Goal: Task Accomplishment & Management: Manage account settings

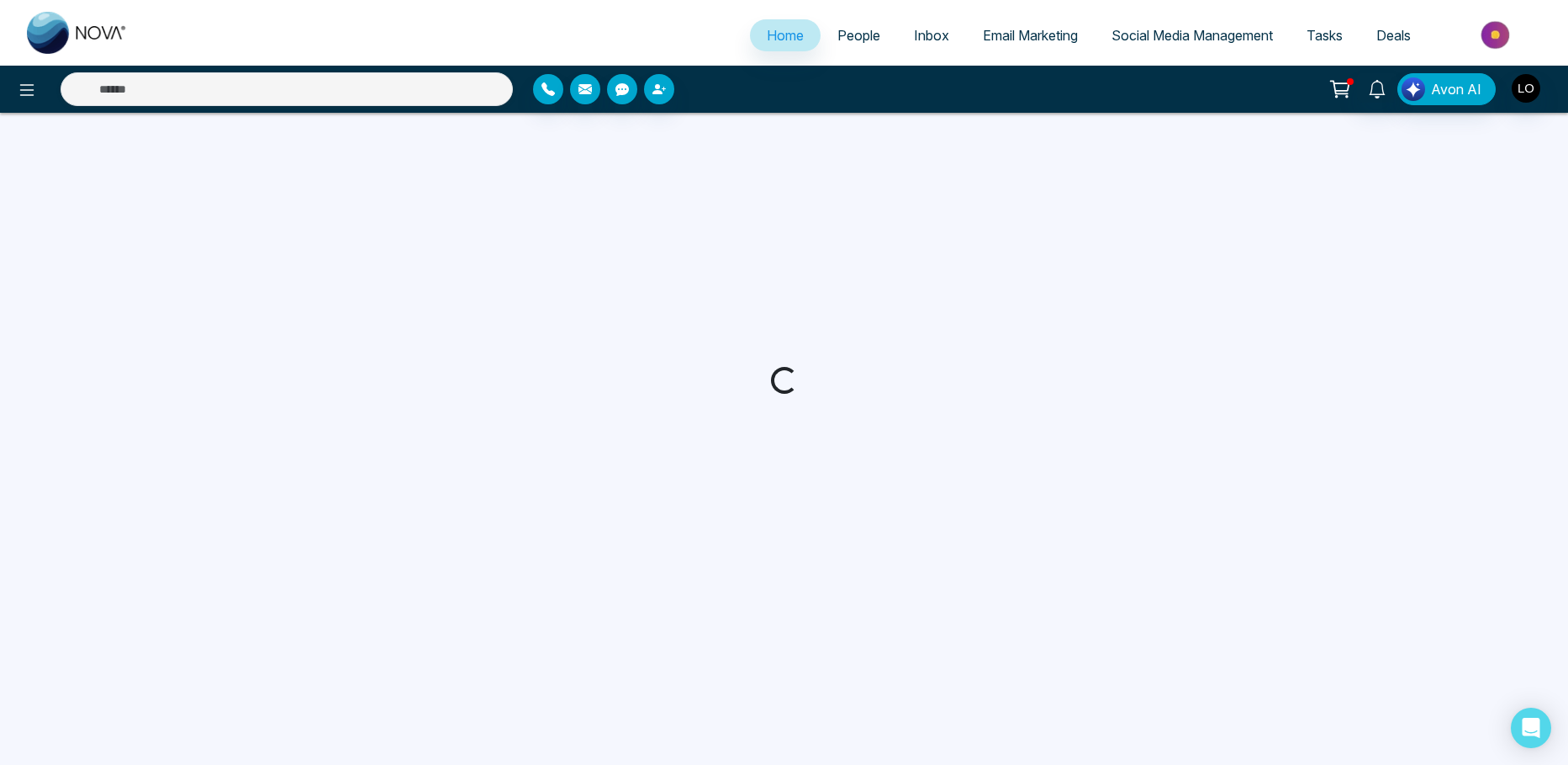
select select "*"
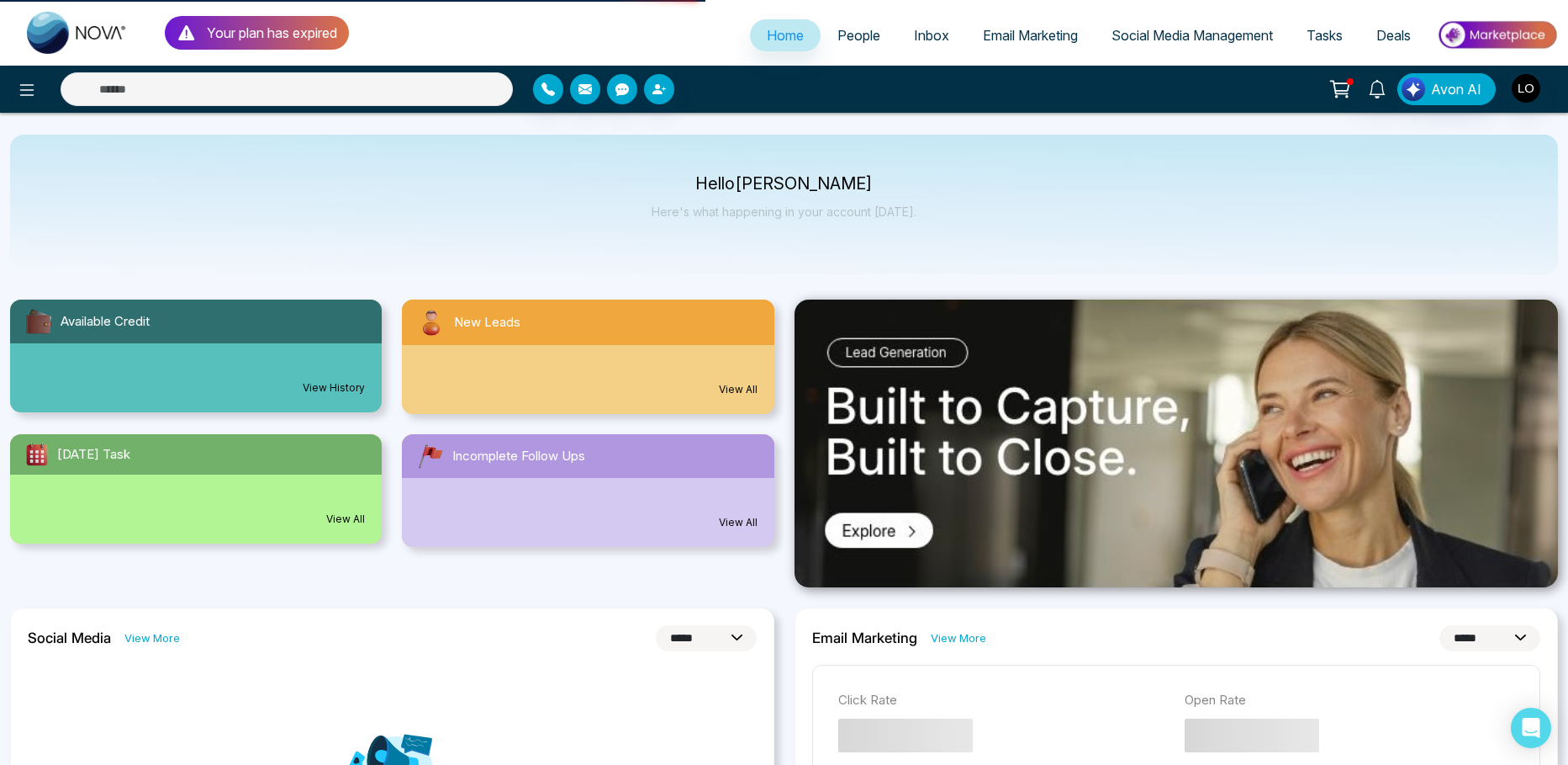
select select
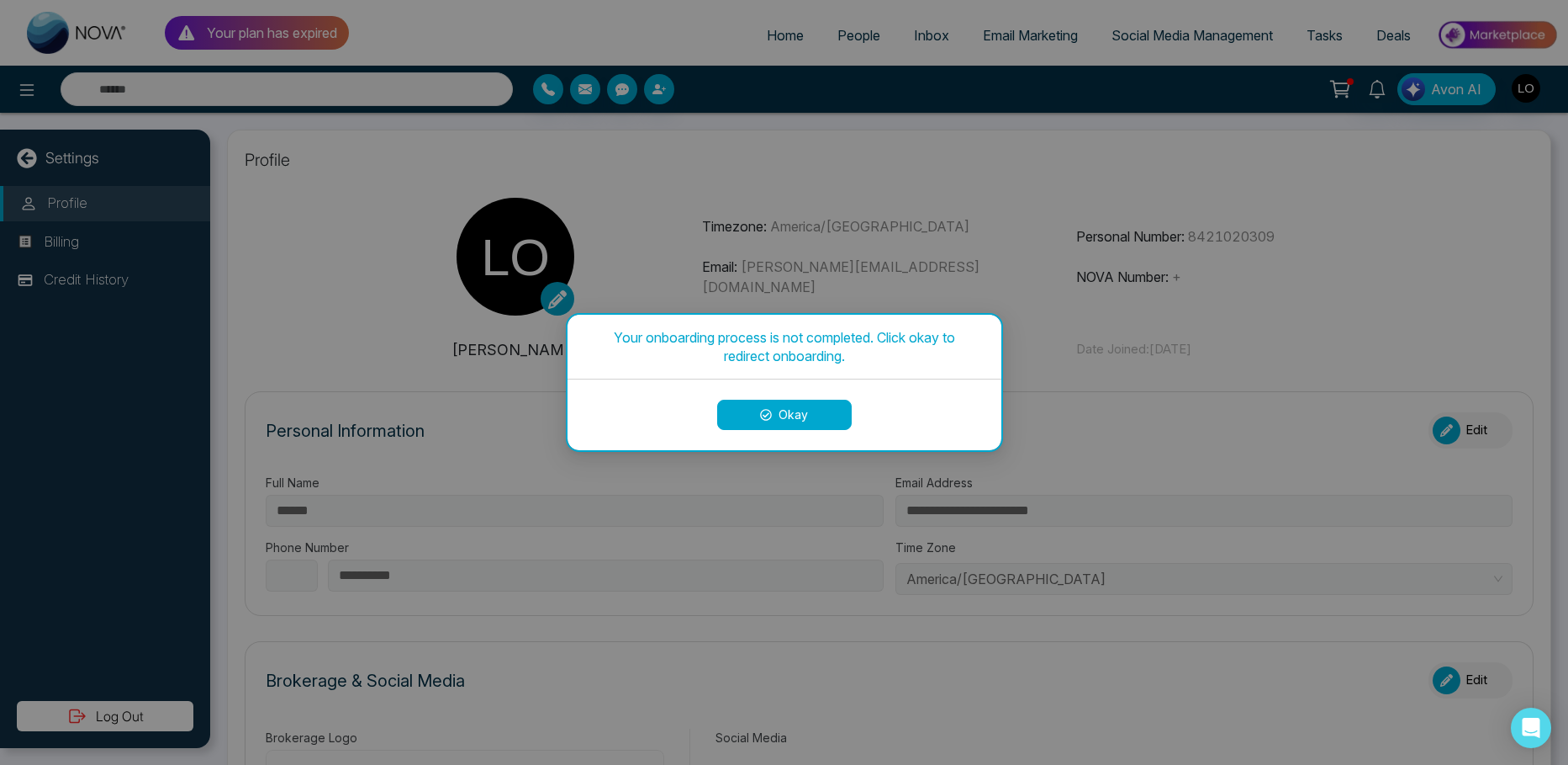
click at [759, 408] on button "Okay" at bounding box center [785, 415] width 135 height 30
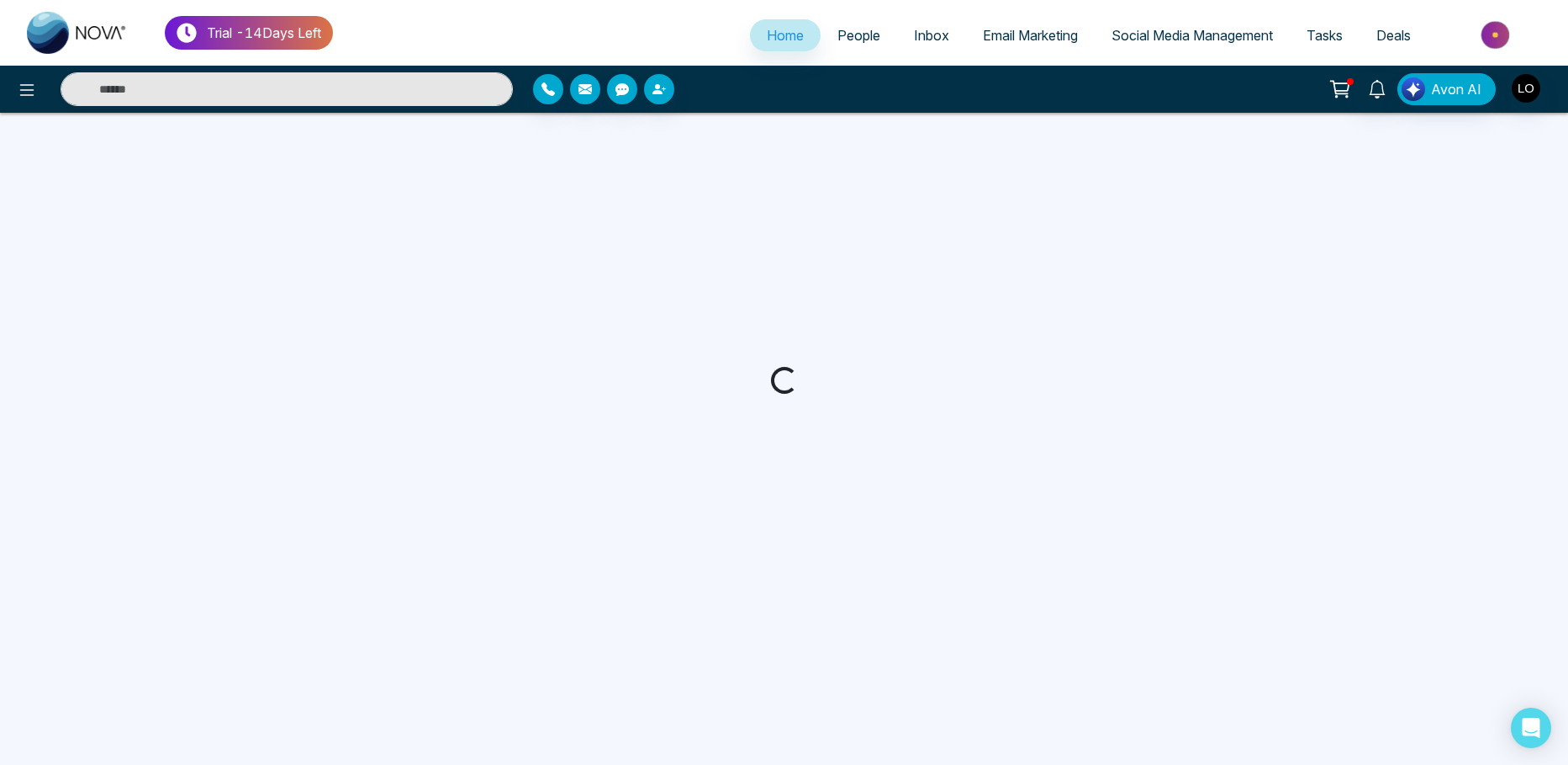
select select "*"
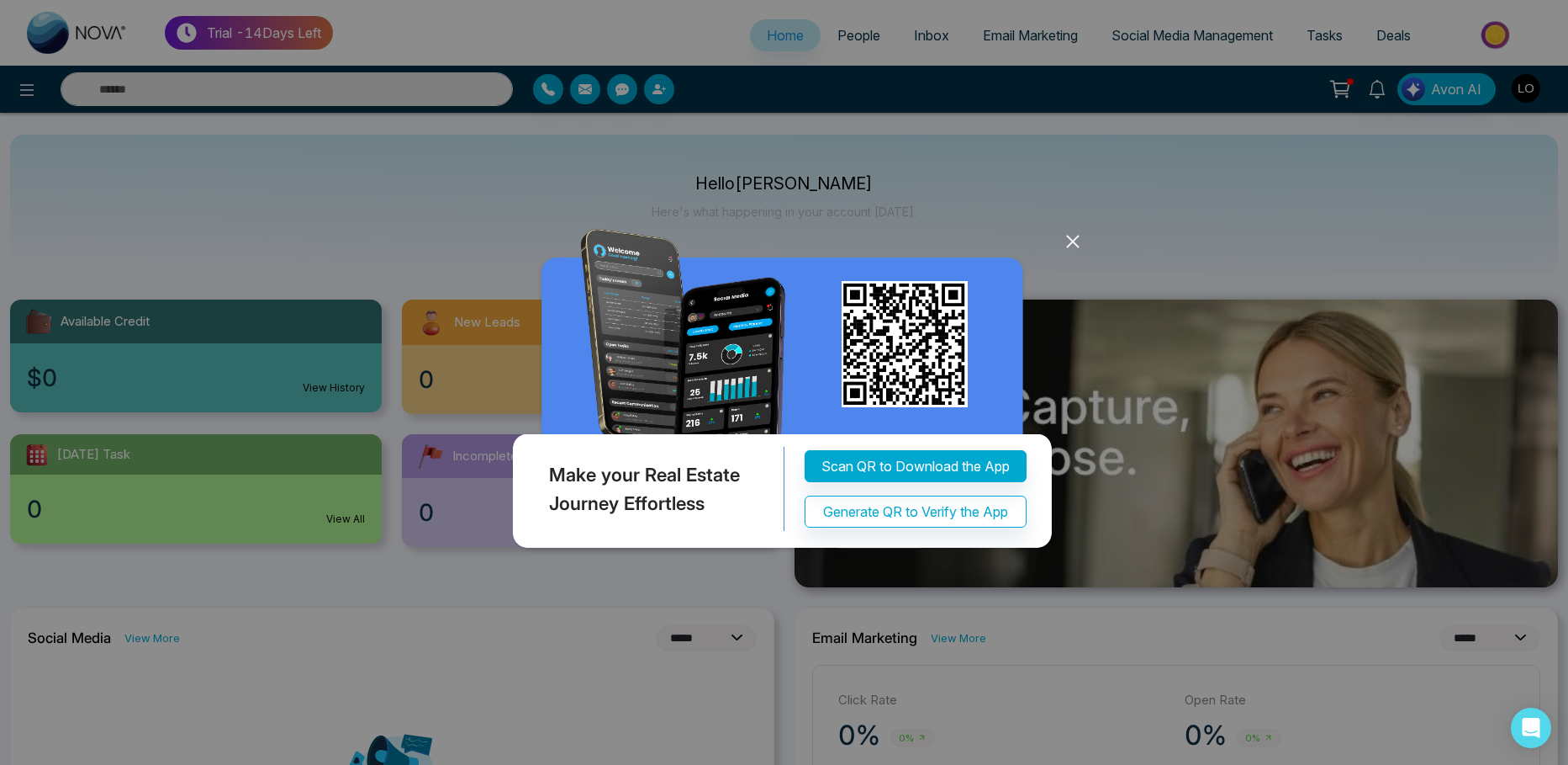
click at [888, 571] on div "Make your Real Estate Journey Effortless Scan QR to Download the App Generate Q…" at bounding box center [784, 382] width 1568 height 765
click at [1157, 201] on div "Make your Real Estate Journey Effortless Scan QR to Download the App Generate Q…" at bounding box center [784, 382] width 1568 height 765
click at [845, 45] on div "Make your Real Estate Journey Effortless Scan QR to Download the App Generate Q…" at bounding box center [784, 382] width 1568 height 765
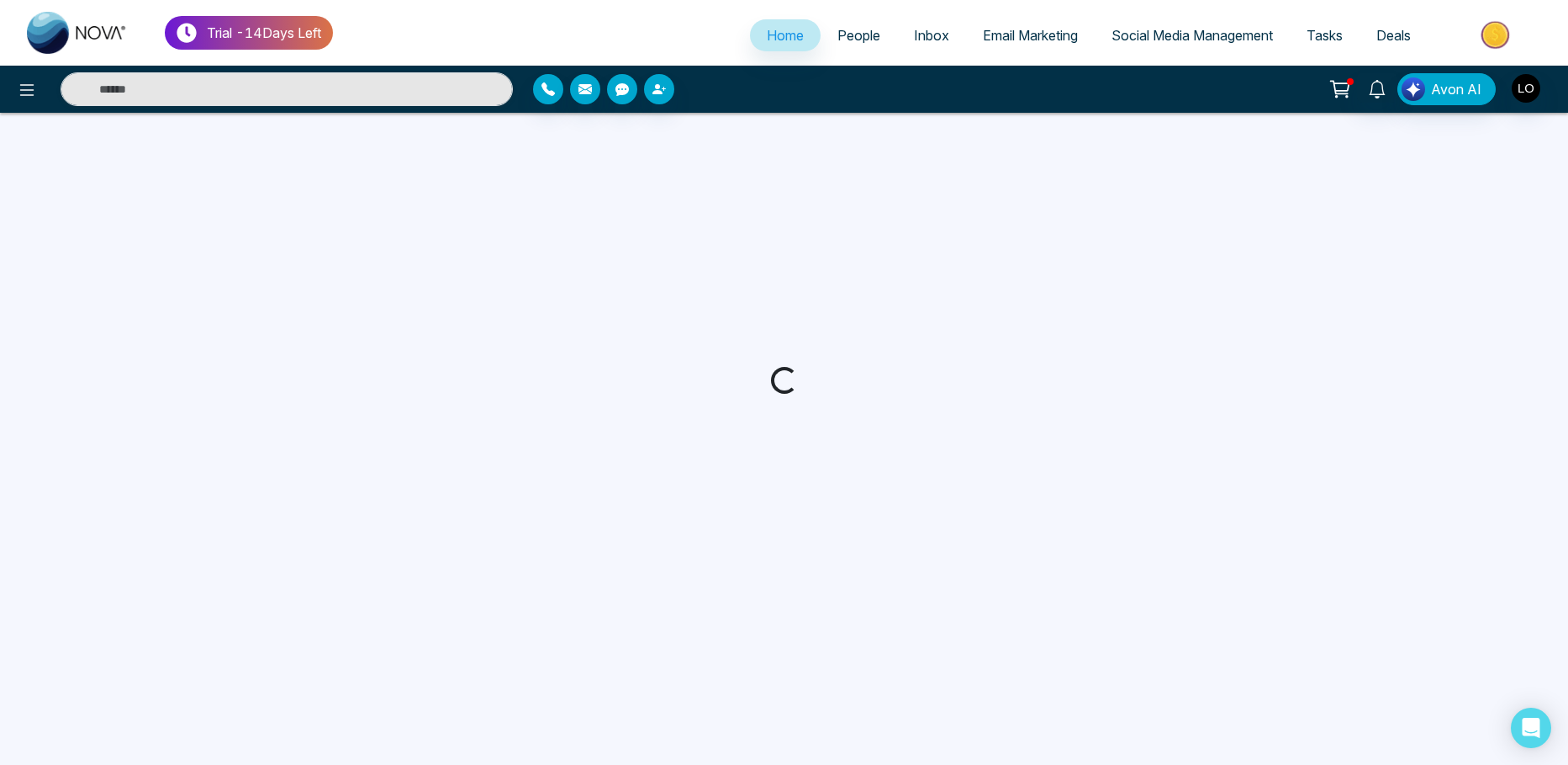
select select "*"
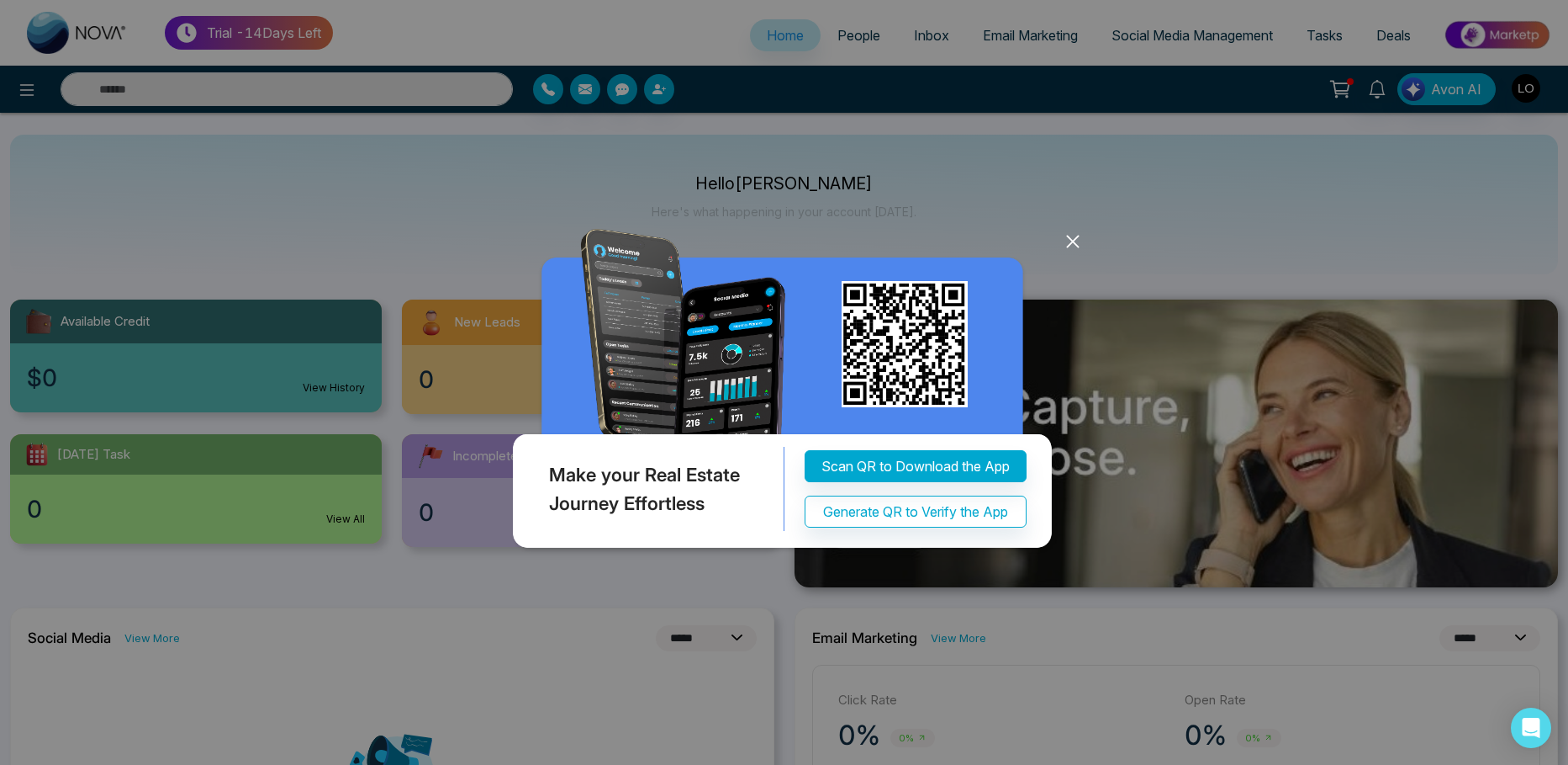
click at [1070, 254] on icon at bounding box center [1073, 242] width 25 height 25
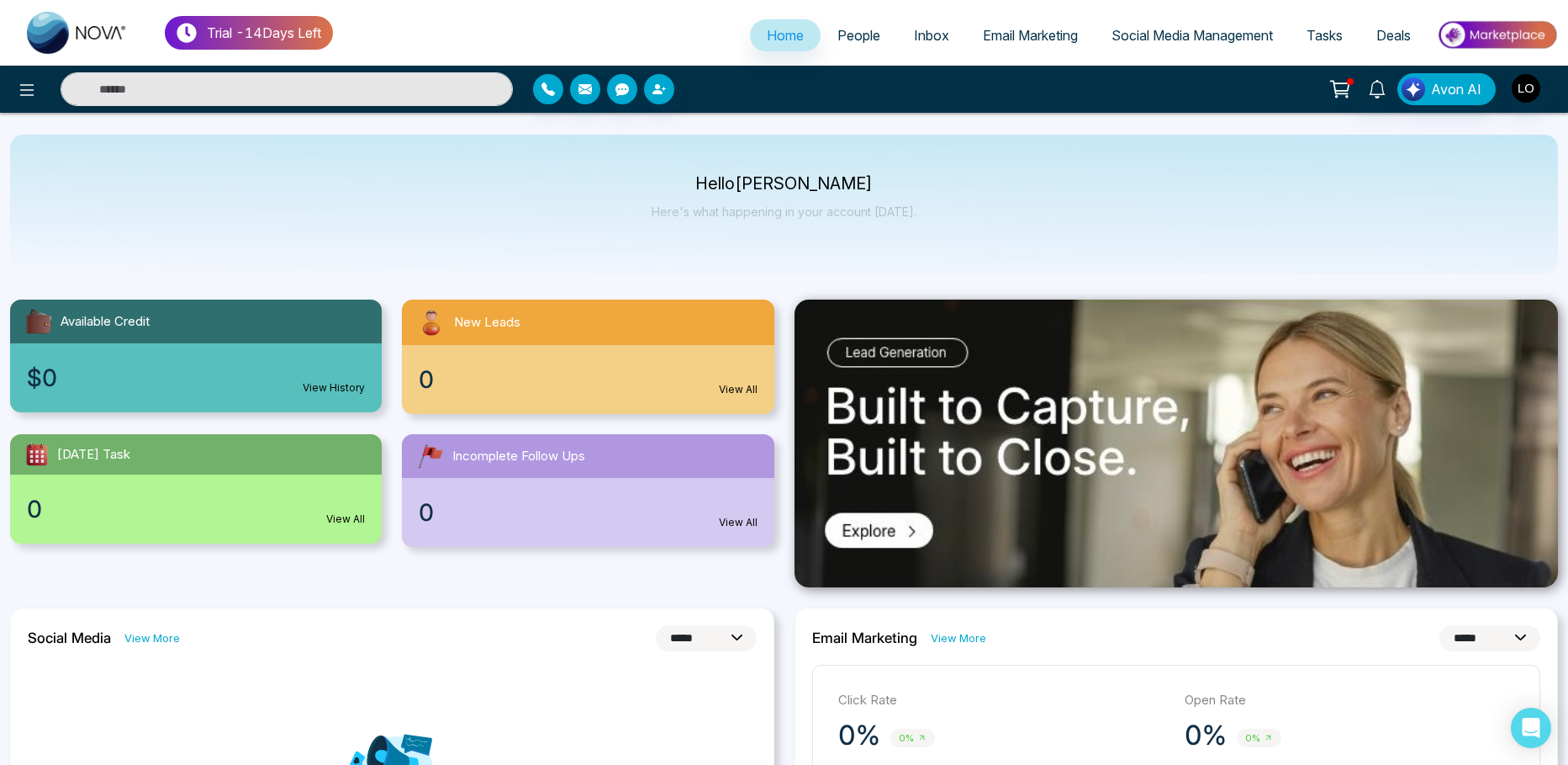
click at [822, 43] on link "People" at bounding box center [859, 35] width 77 height 32
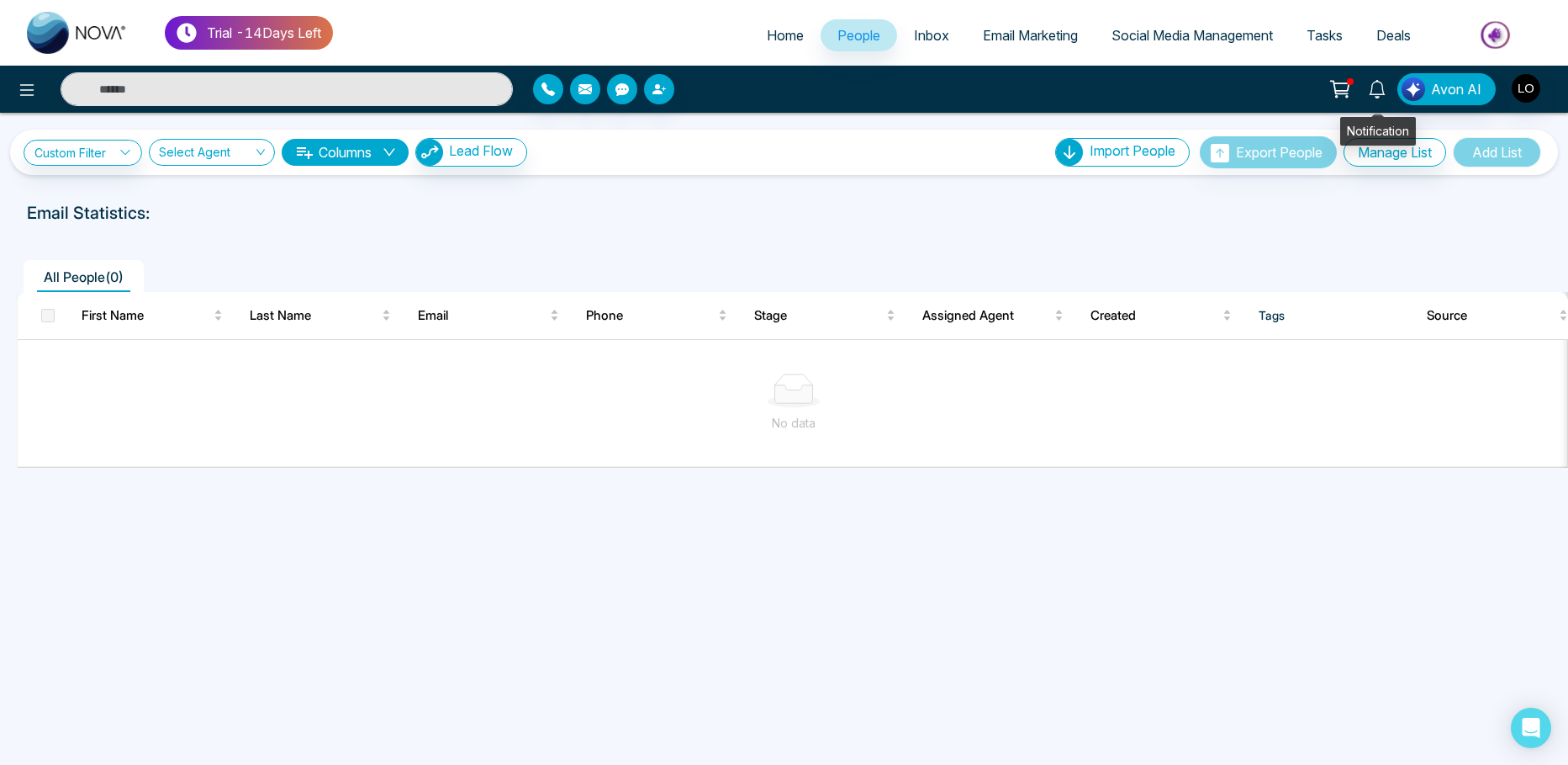
click at [1380, 91] on icon at bounding box center [1378, 89] width 19 height 19
click at [652, 137] on div "**********" at bounding box center [784, 152] width 1521 height 32
click at [1527, 98] on img "button" at bounding box center [1526, 88] width 29 height 29
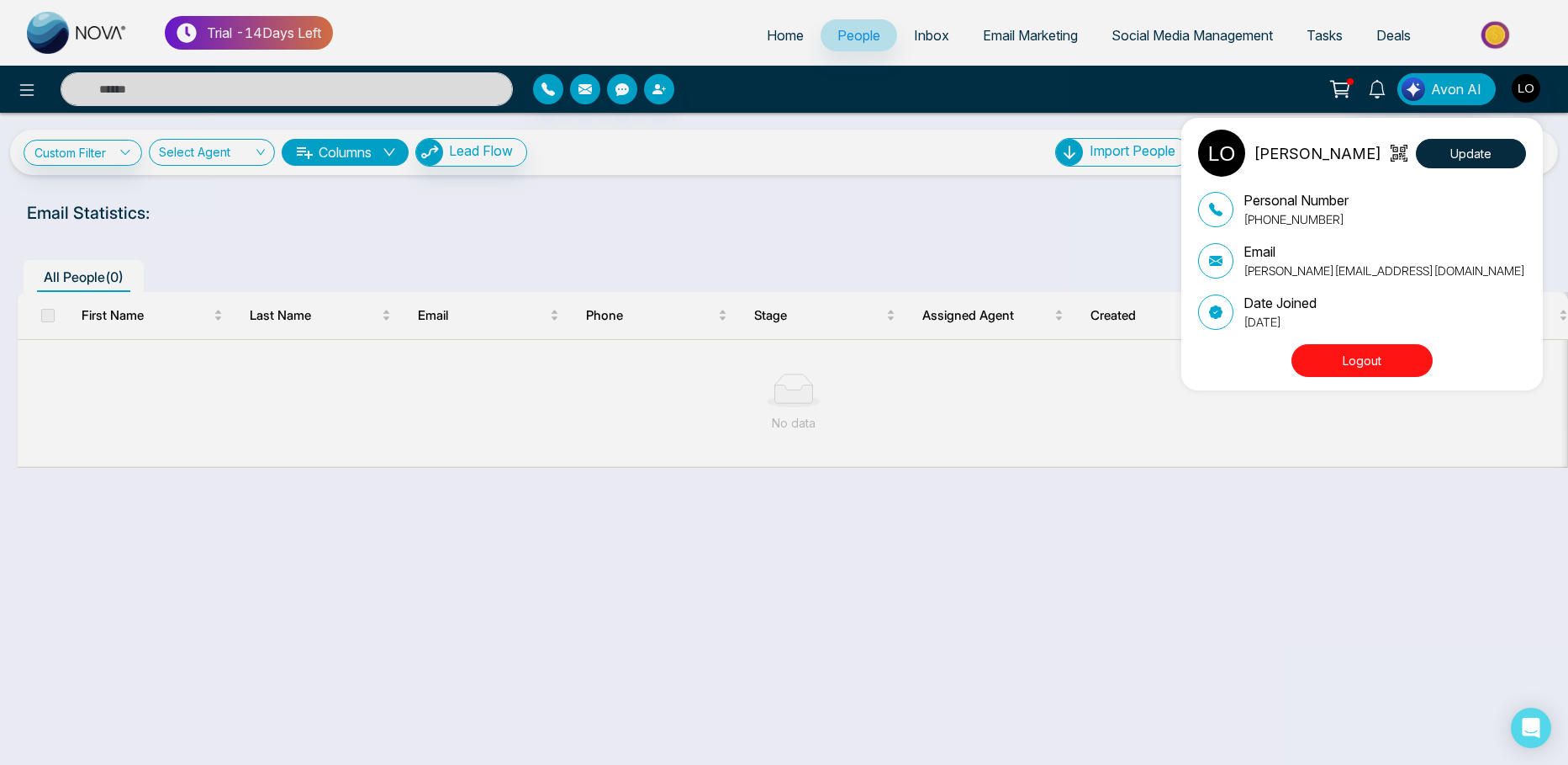
click at [1386, 96] on div "[PERSON_NAME] Update Personal Number [PHONE_NUMBER] Email [PERSON_NAME][EMAIL_A…" at bounding box center [784, 382] width 1568 height 765
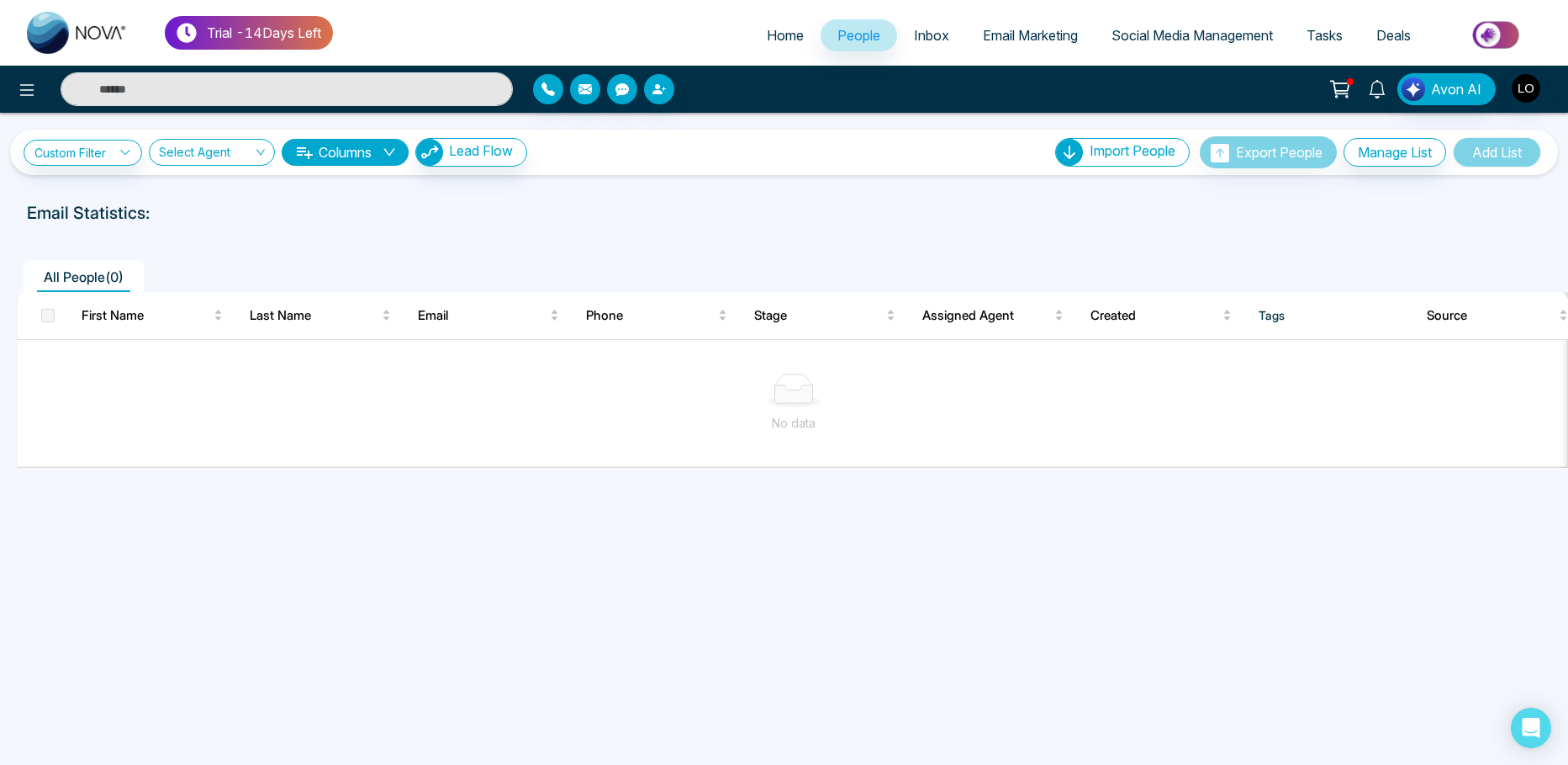
click at [1386, 96] on link at bounding box center [1378, 88] width 40 height 29
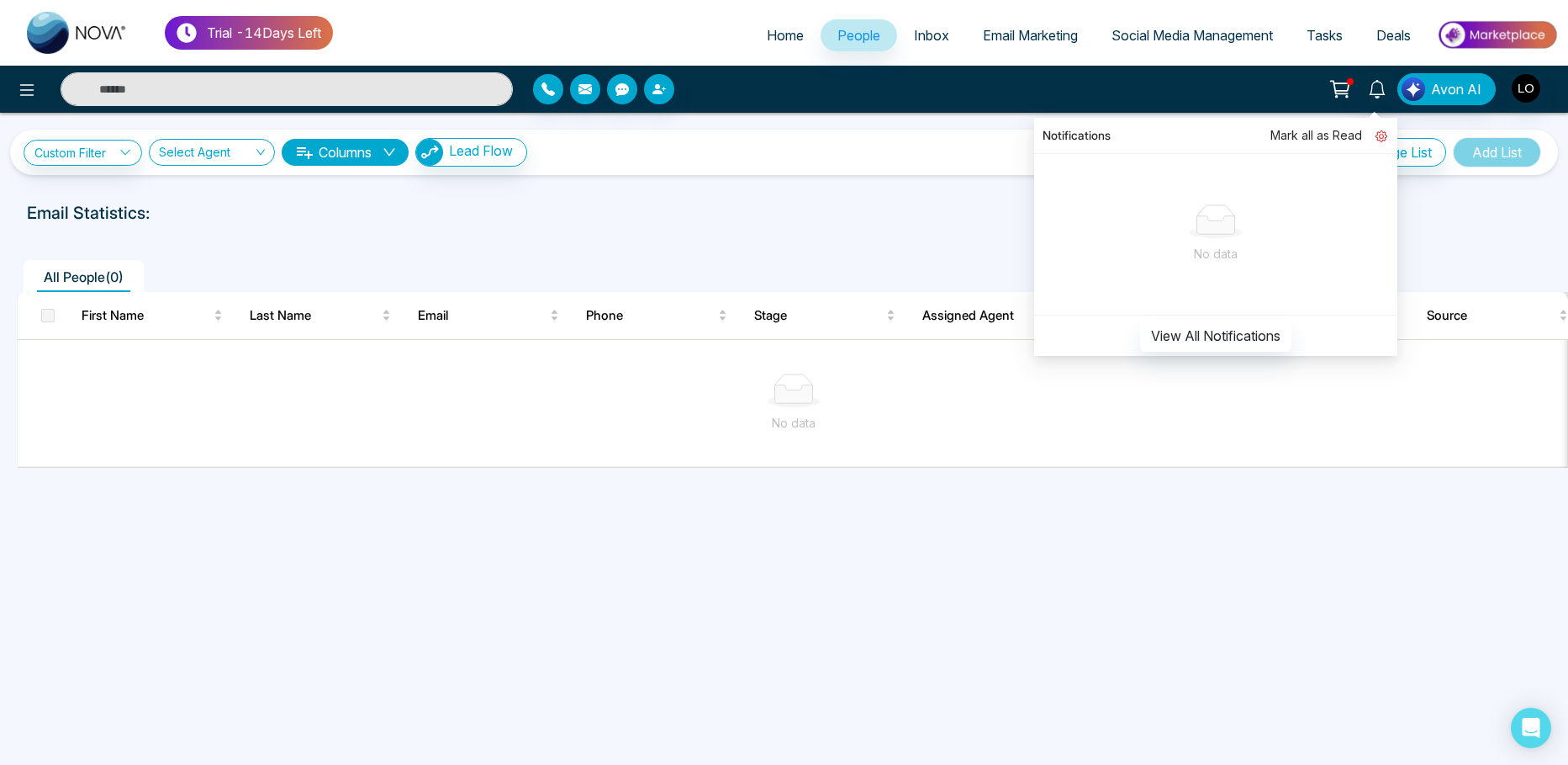
click at [1384, 135] on icon at bounding box center [1382, 137] width 5 height 5
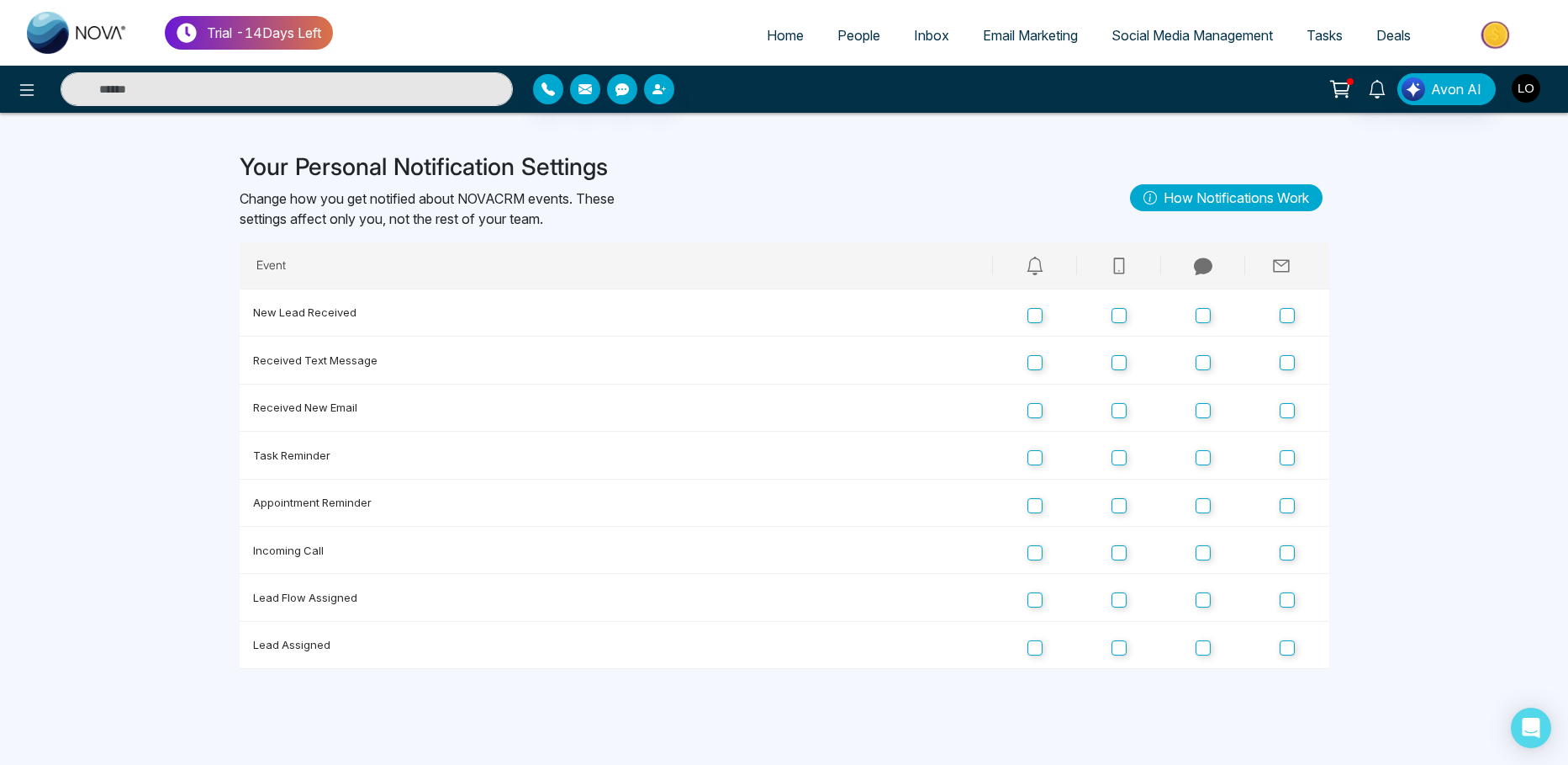
click at [1530, 92] on img "button" at bounding box center [1526, 88] width 29 height 29
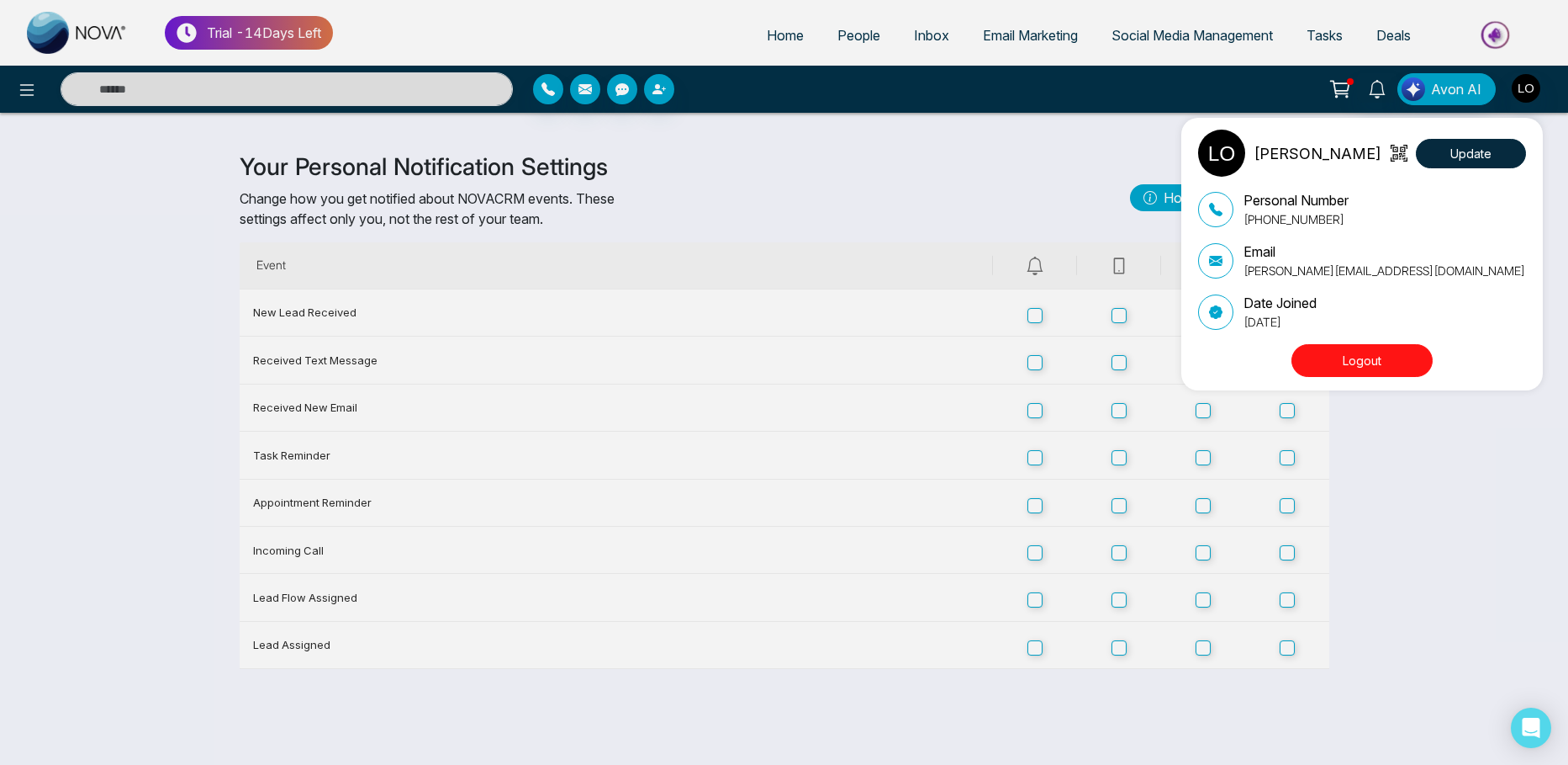
click at [1049, 162] on div "[PERSON_NAME] Update Personal Number [PHONE_NUMBER] Email [PERSON_NAME][EMAIL_A…" at bounding box center [784, 382] width 1568 height 765
